Goal: Task Accomplishment & Management: Use online tool/utility

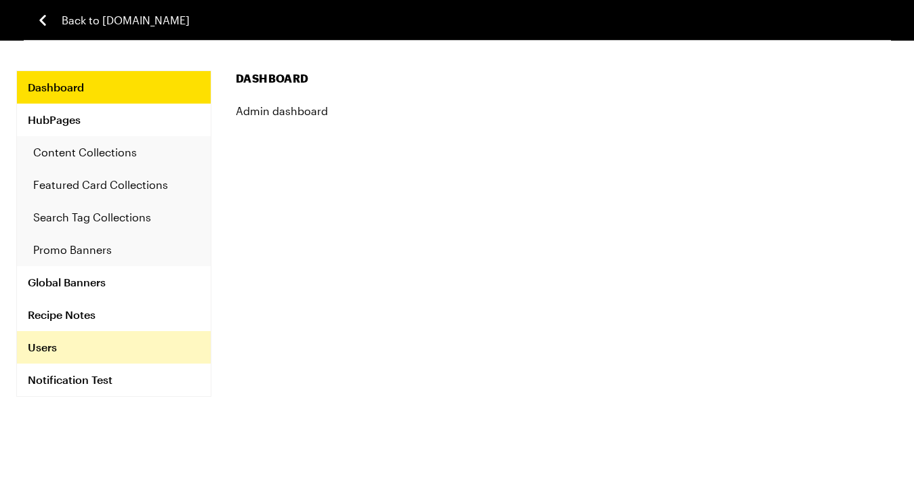
click at [63, 347] on link "Users" at bounding box center [114, 347] width 194 height 33
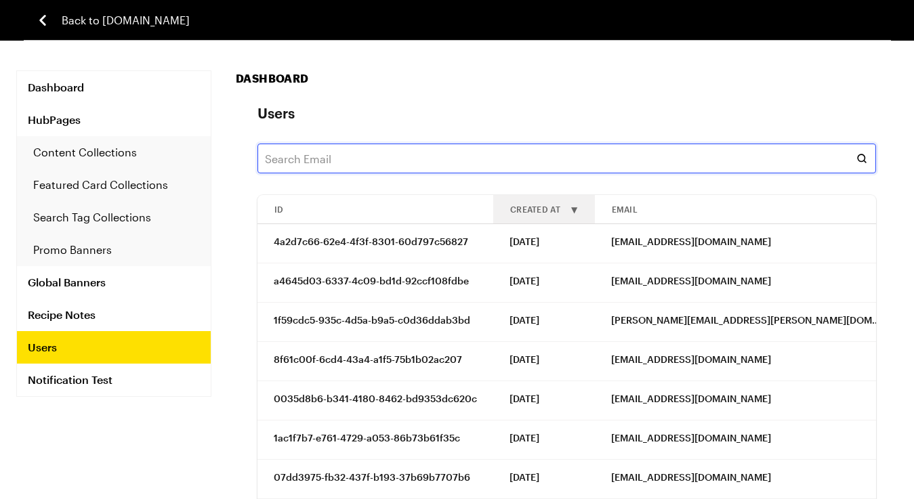
click at [368, 157] on input "text" at bounding box center [566, 159] width 619 height 30
type input "tom"
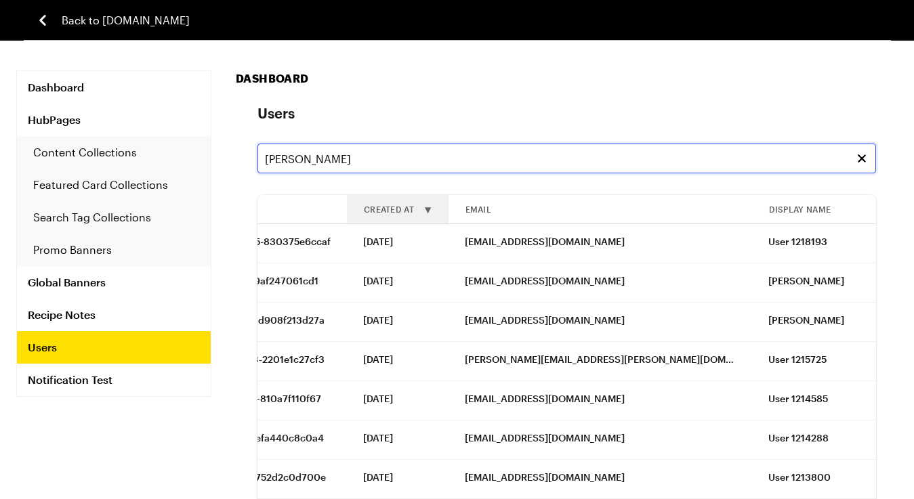
scroll to position [0, 225]
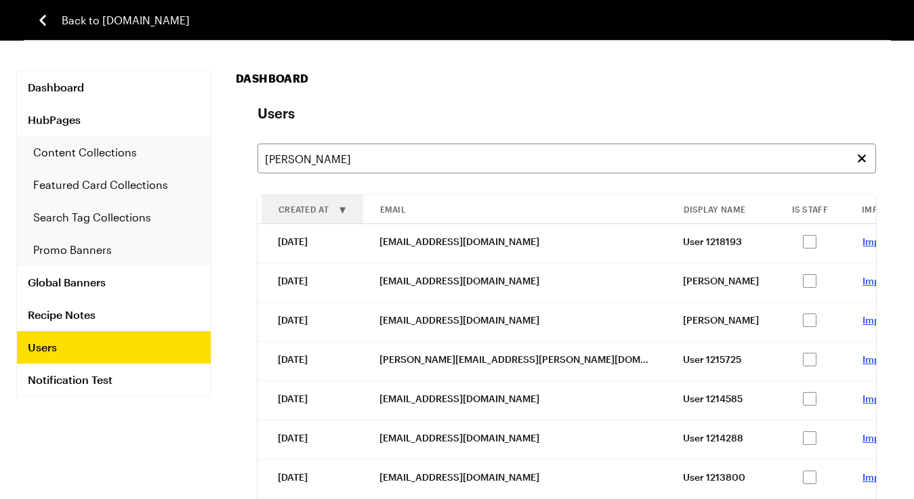
click at [862, 238] on link "Impersonate" at bounding box center [891, 242] width 58 height 12
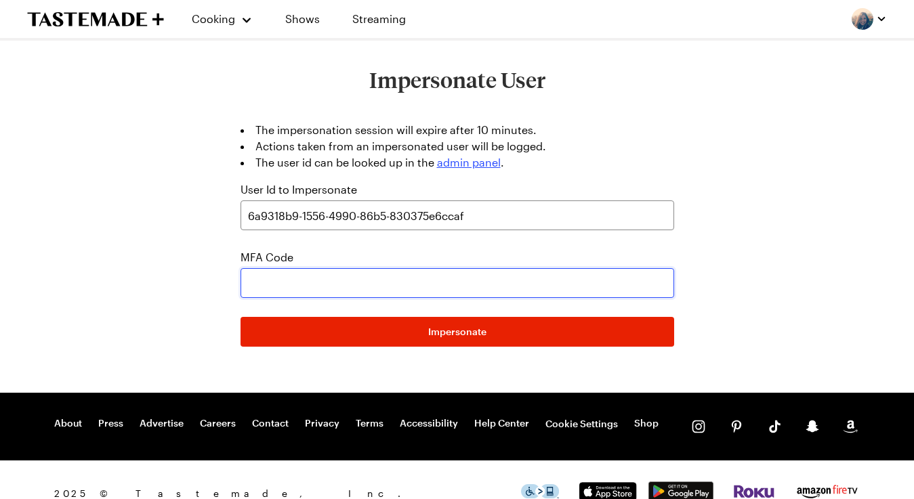
click at [294, 283] on input "text" at bounding box center [458, 283] width 434 height 30
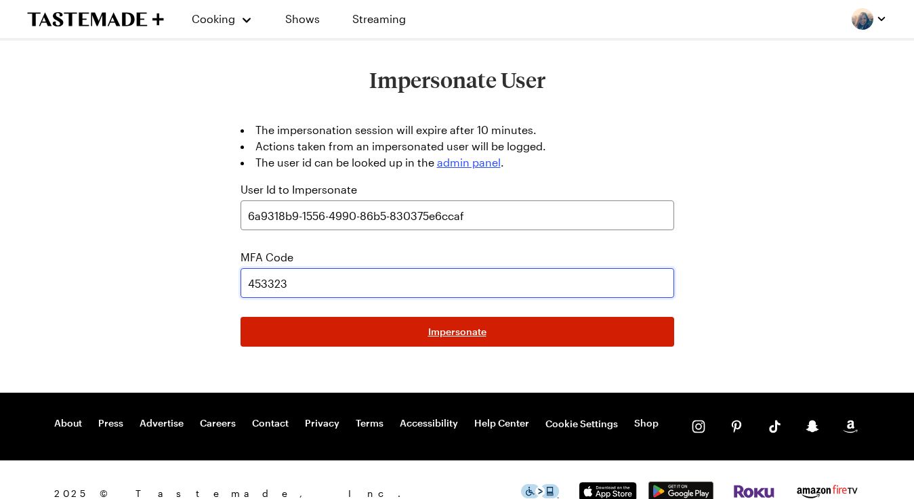
type input "453323"
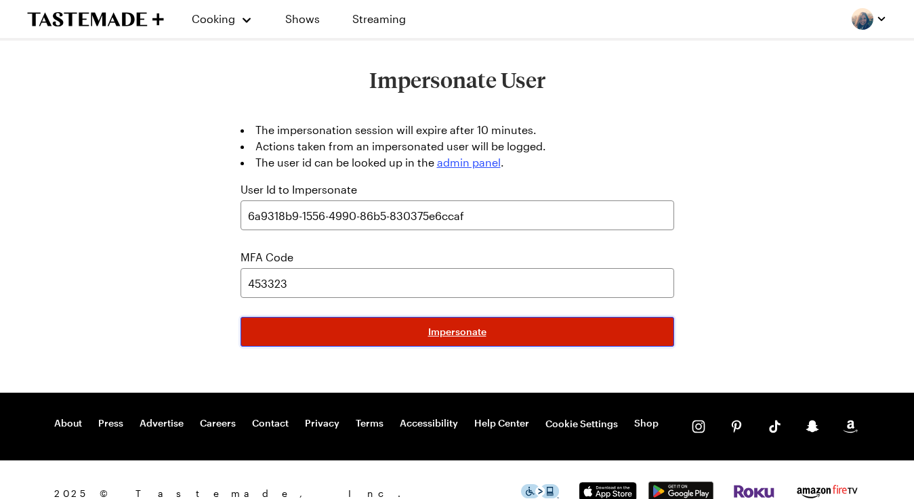
click at [400, 335] on button "Impersonate" at bounding box center [458, 332] width 434 height 30
